Goal: Complete application form

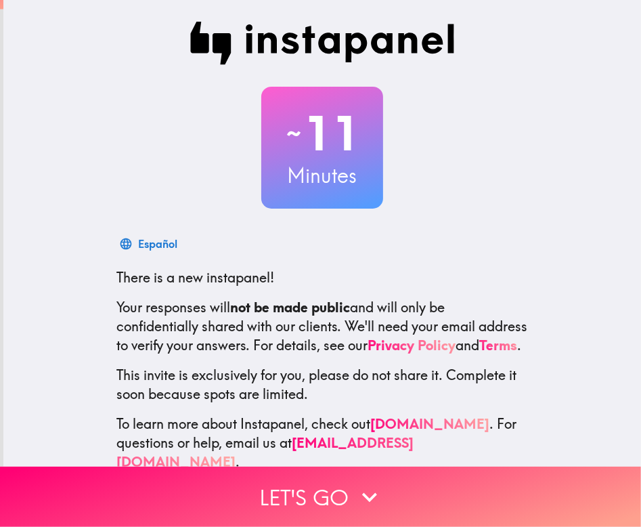
scroll to position [37, 0]
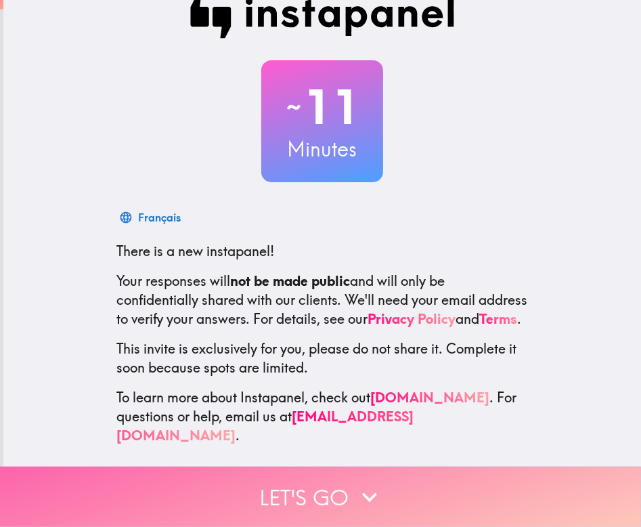
click at [344, 483] on button "Let's go" at bounding box center [320, 496] width 641 height 60
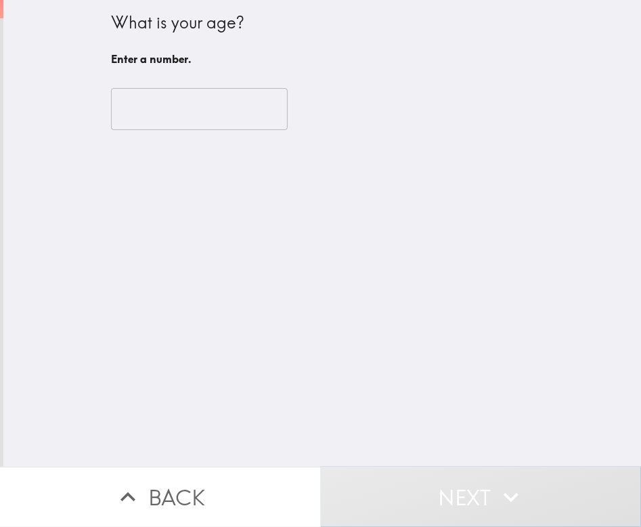
scroll to position [0, 0]
click at [209, 112] on input "number" at bounding box center [199, 109] width 177 height 42
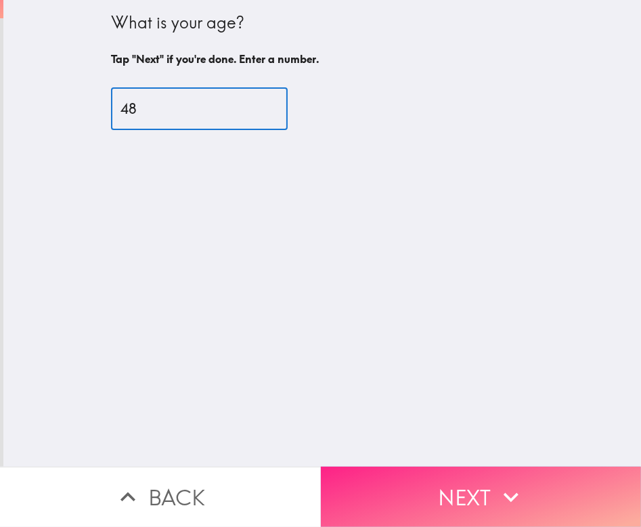
type input "48"
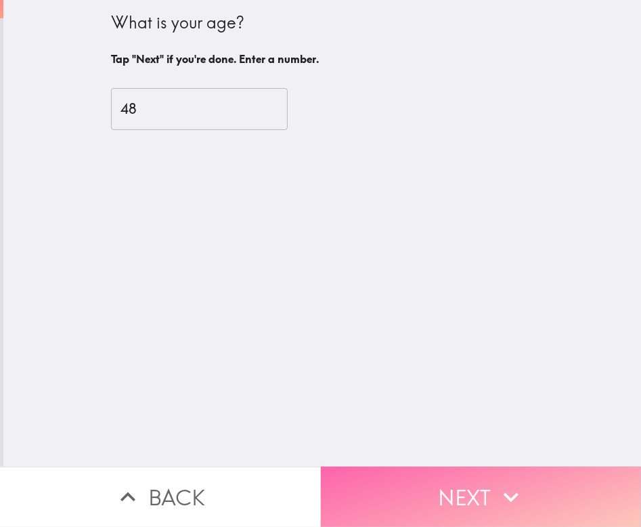
click at [470, 492] on button "Next" at bounding box center [481, 496] width 321 height 60
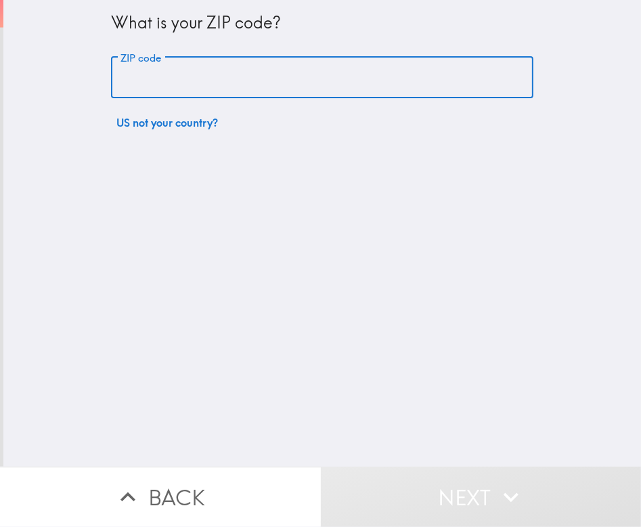
click at [378, 66] on input "ZIP code" at bounding box center [322, 78] width 422 height 42
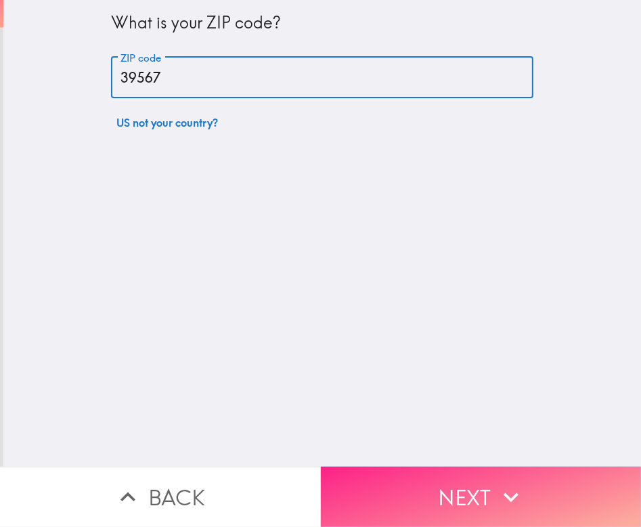
type input "39567"
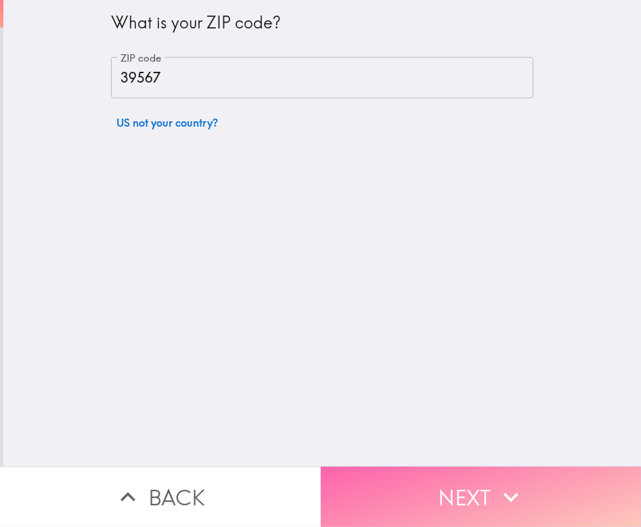
click at [455, 489] on button "Next" at bounding box center [481, 496] width 321 height 60
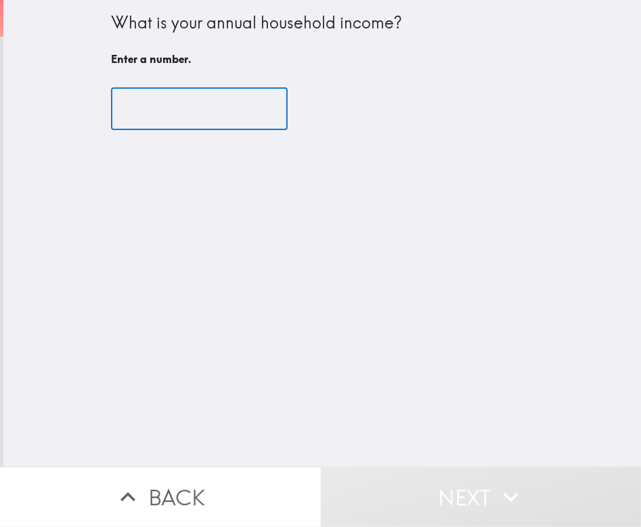
click at [227, 114] on input "number" at bounding box center [199, 109] width 177 height 42
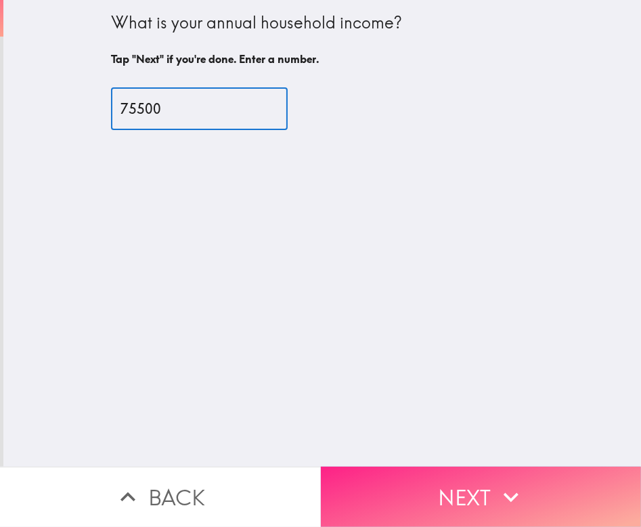
type input "75500"
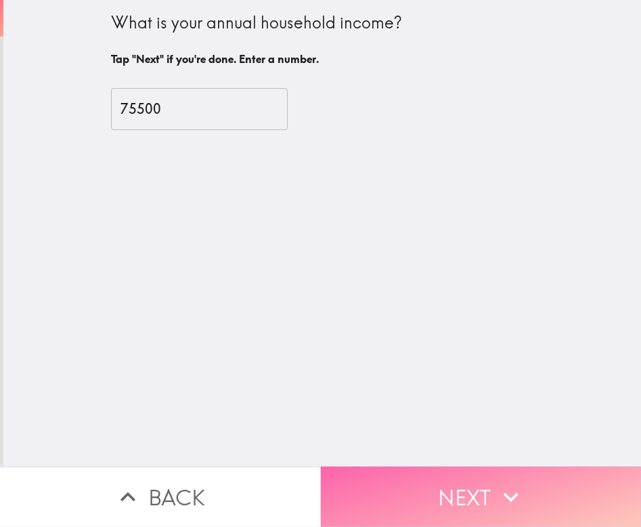
click at [440, 467] on button "Next" at bounding box center [481, 496] width 321 height 60
